Goal: Task Accomplishment & Management: Use online tool/utility

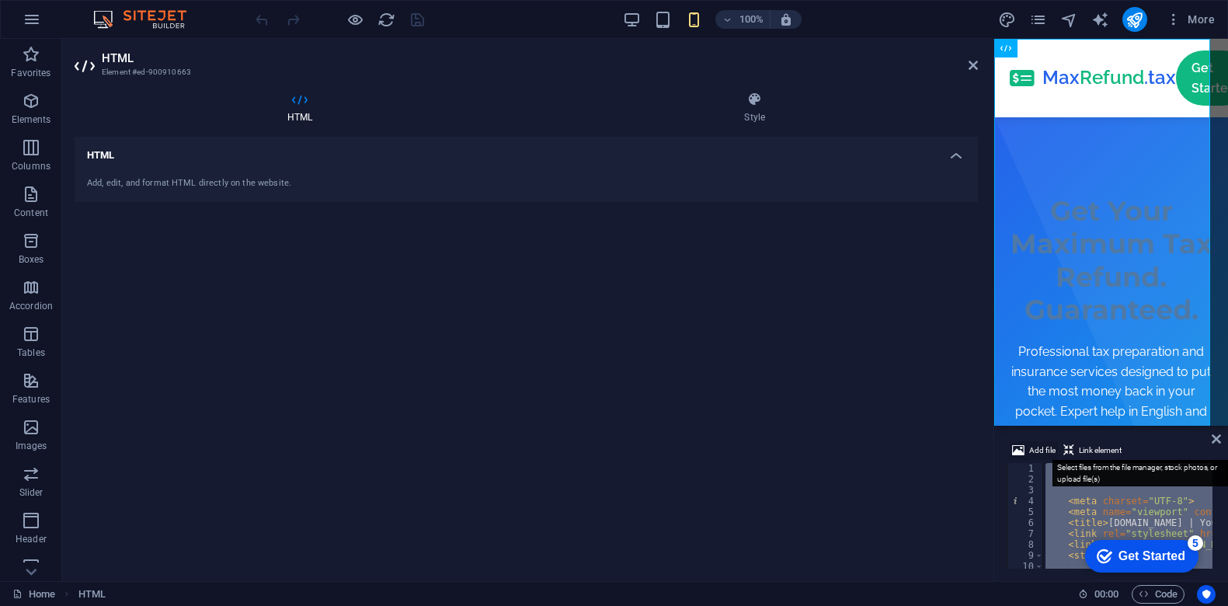
paste textarea "</html>"
type textarea "</html>"
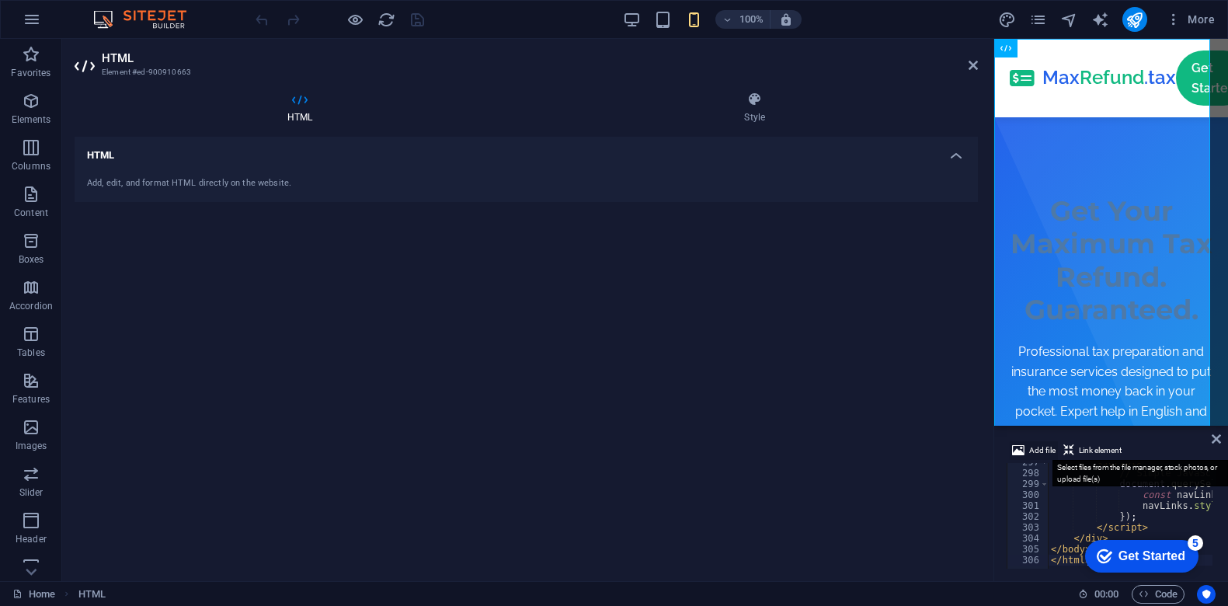
scroll to position [3224, 0]
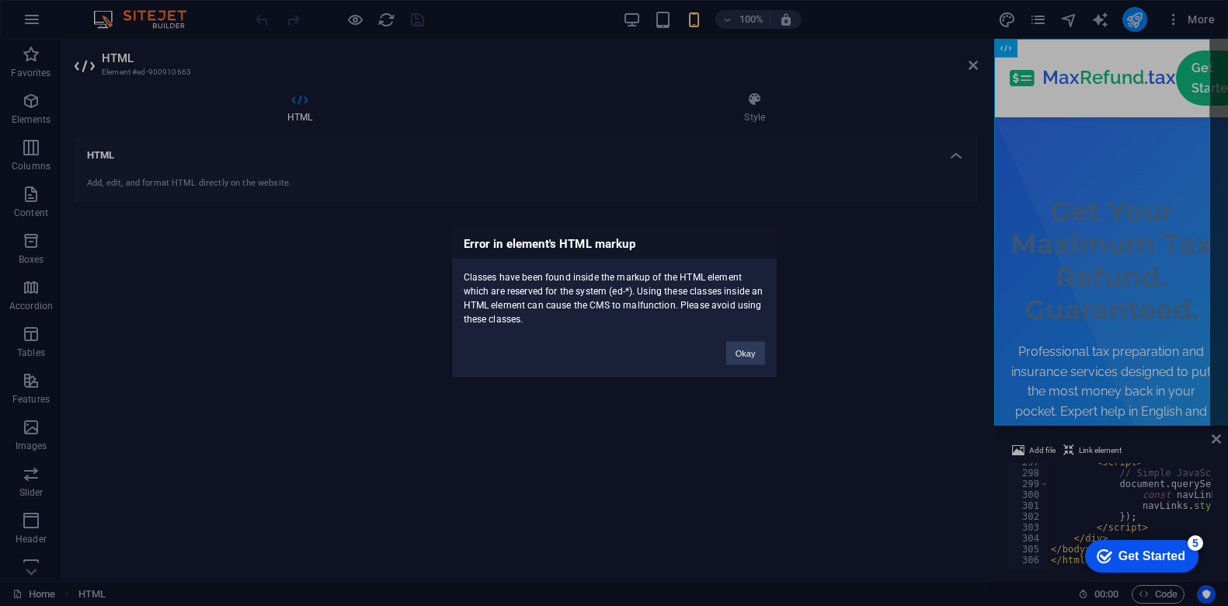
click at [1139, 23] on body "[DOMAIN_NAME] Home Favorites Elements Columns Content Boxes Accordion Tables Fe…" at bounding box center [614, 303] width 1228 height 606
click at [740, 350] on button "Okay" at bounding box center [745, 353] width 39 height 23
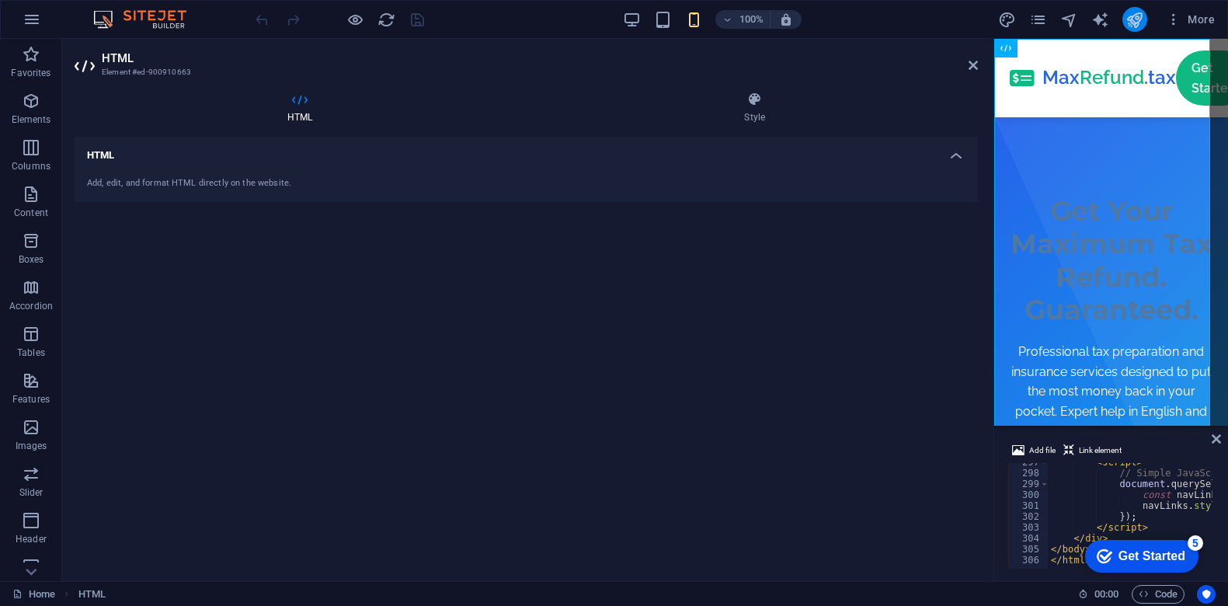
click at [1134, 25] on icon "publish" at bounding box center [1134, 20] width 18 height 18
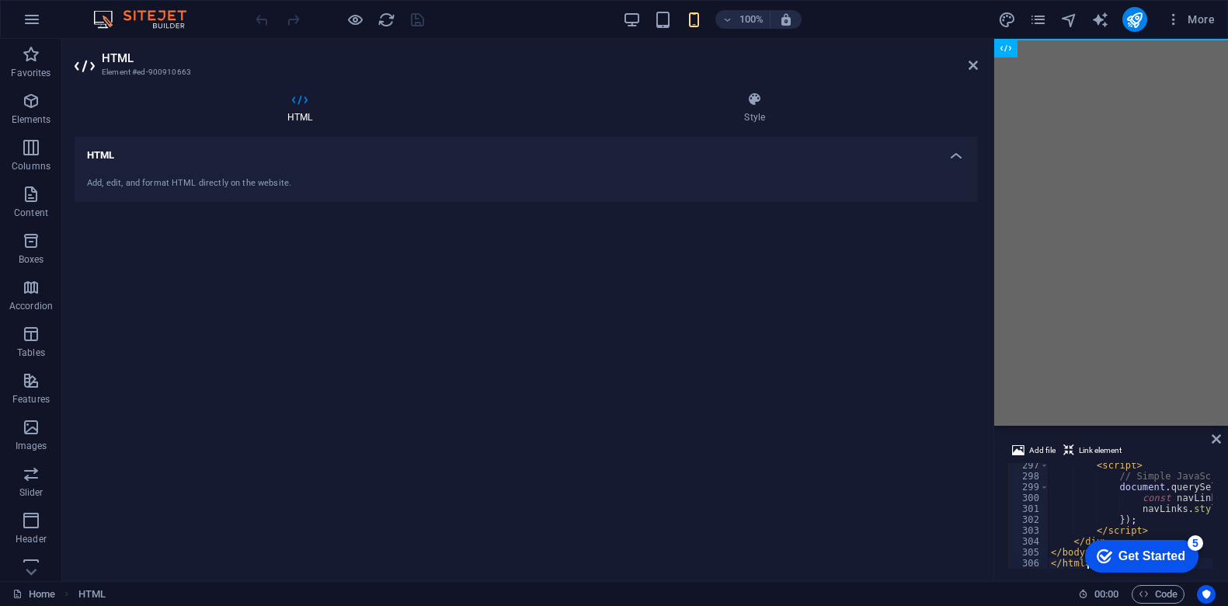
scroll to position [3221, 0]
click at [1142, 16] on body "[DOMAIN_NAME] Home Favorites Elements Columns Content Boxes Accordion Tables Fe…" at bounding box center [614, 303] width 1228 height 606
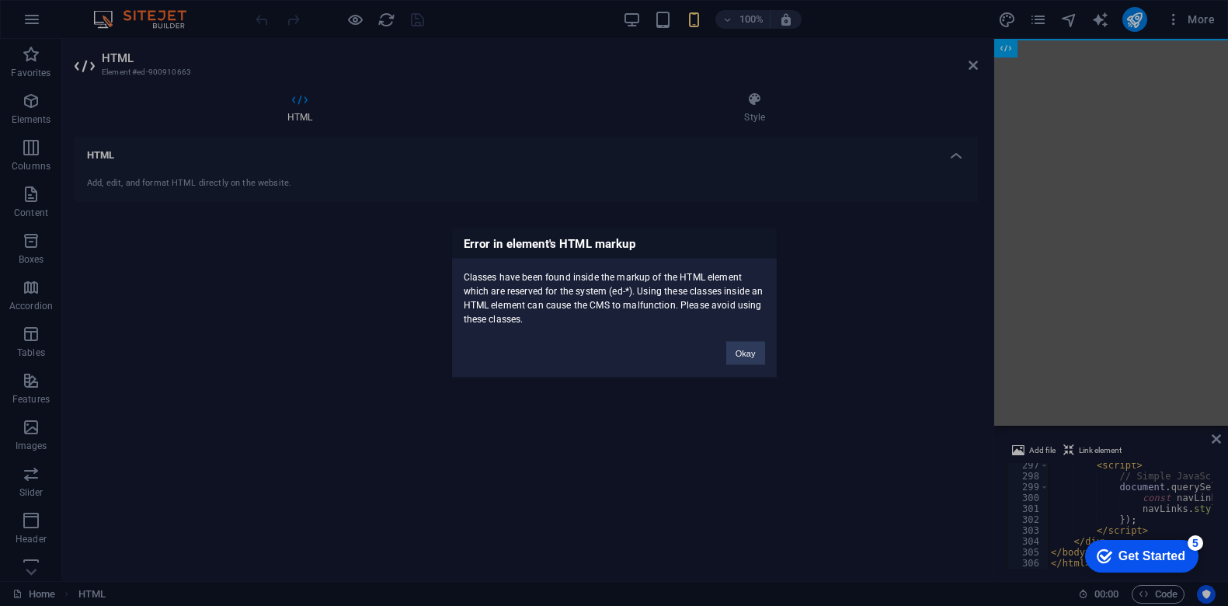
drag, startPoint x: 546, startPoint y: 323, endPoint x: 458, endPoint y: 247, distance: 116.2
click at [458, 247] on div "Error in element's HTML markup Classes have been found inside the markup of the…" at bounding box center [614, 303] width 326 height 150
copy div "Error in element's HTML markup Classes have been found inside the markup of the…"
click at [1161, 487] on div "Error in element's HTML markup Classes have been found inside the markup of the…" at bounding box center [614, 303] width 1228 height 606
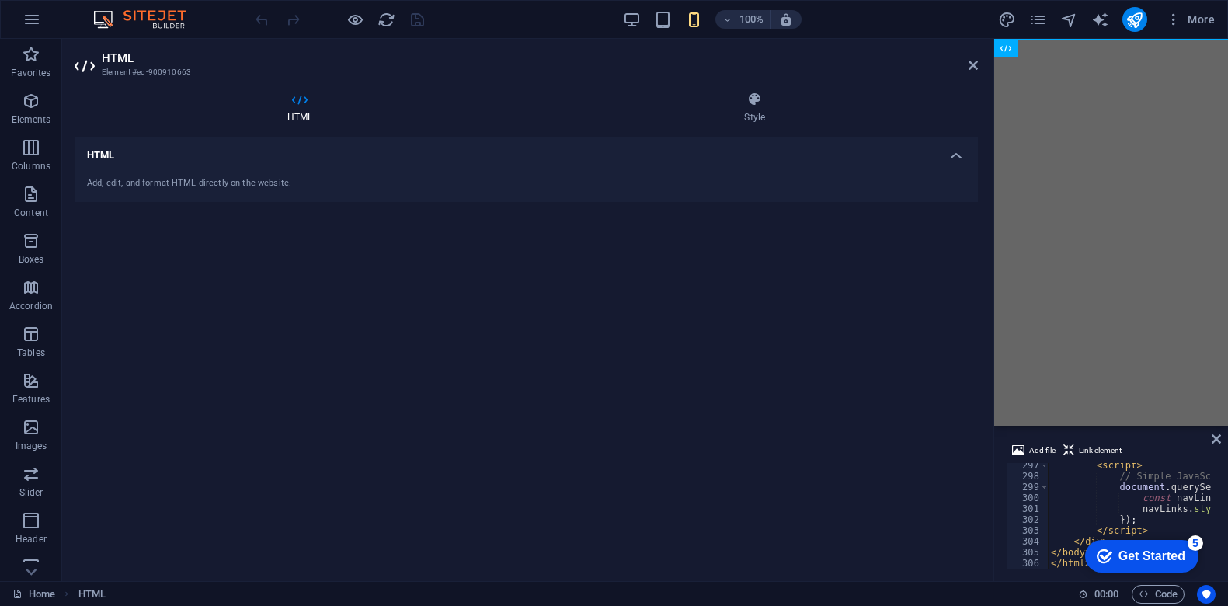
type textarea "</body> </html>"
paste textarea "</html>"
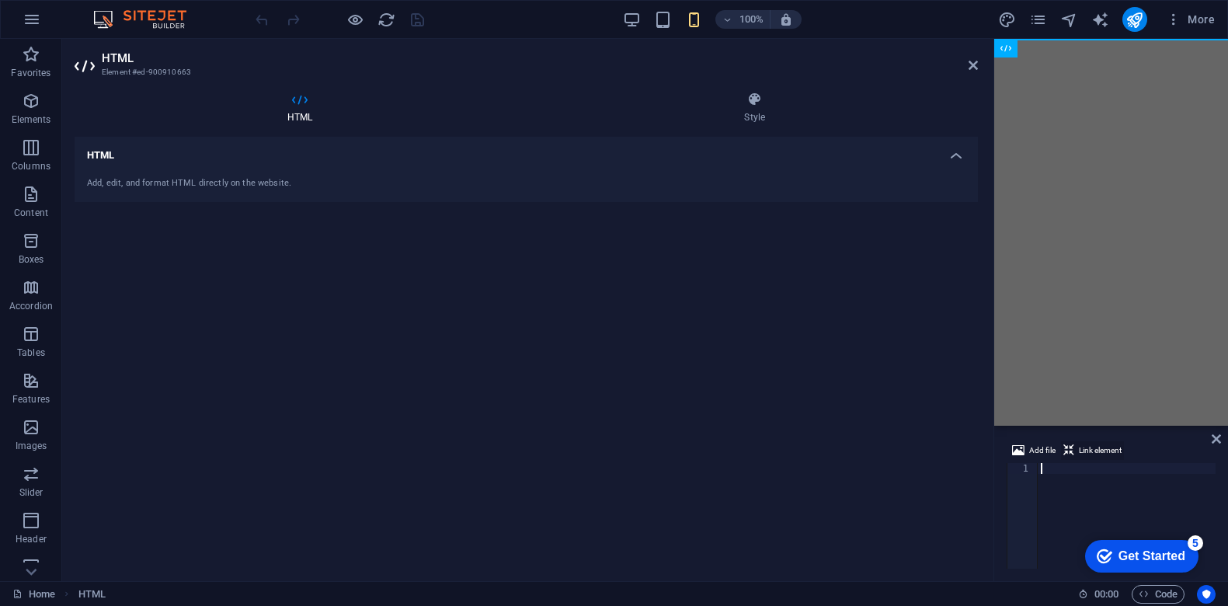
type textarea "</html>"
click at [1130, 26] on icon "publish" at bounding box center [1134, 20] width 18 height 18
